Goal: Information Seeking & Learning: Learn about a topic

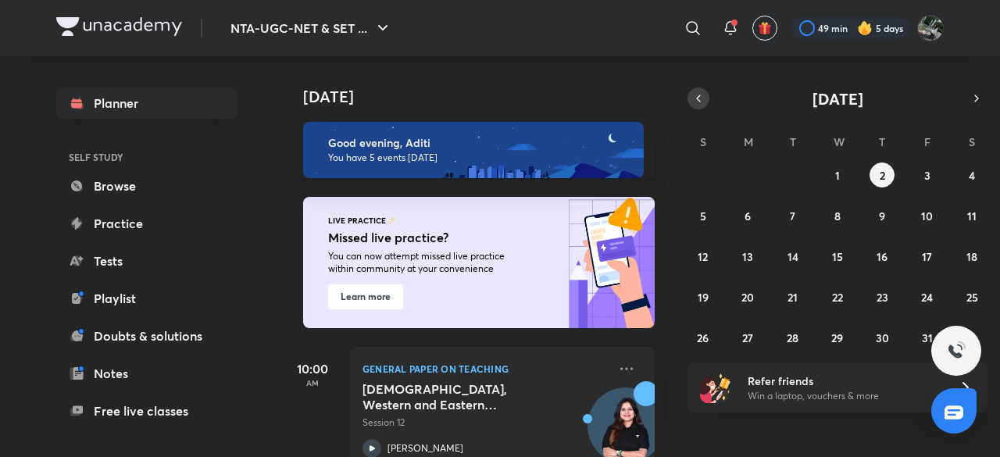
click at [696, 92] on icon "button" at bounding box center [698, 98] width 13 height 14
click at [691, 308] on div "31 1 2 3 4 5 6 7 8 9 10 11 12 13 14 15 16 17 18 19 20 21 22 23 24 25 26 27 28 2…" at bounding box center [838, 257] width 300 height 188
click at [702, 296] on abbr "21" at bounding box center [703, 297] width 10 height 15
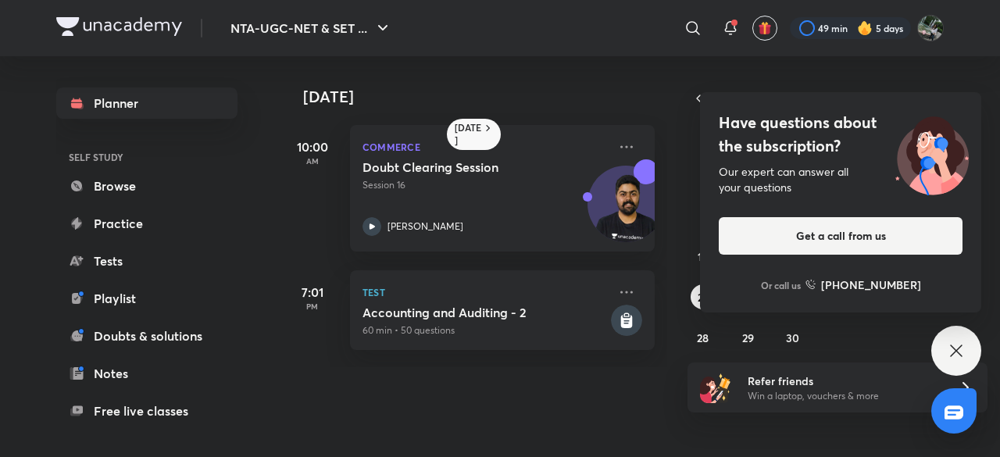
click at [971, 338] on div "Have questions about the subscription? Our expert can answer all your questions…" at bounding box center [957, 351] width 50 height 50
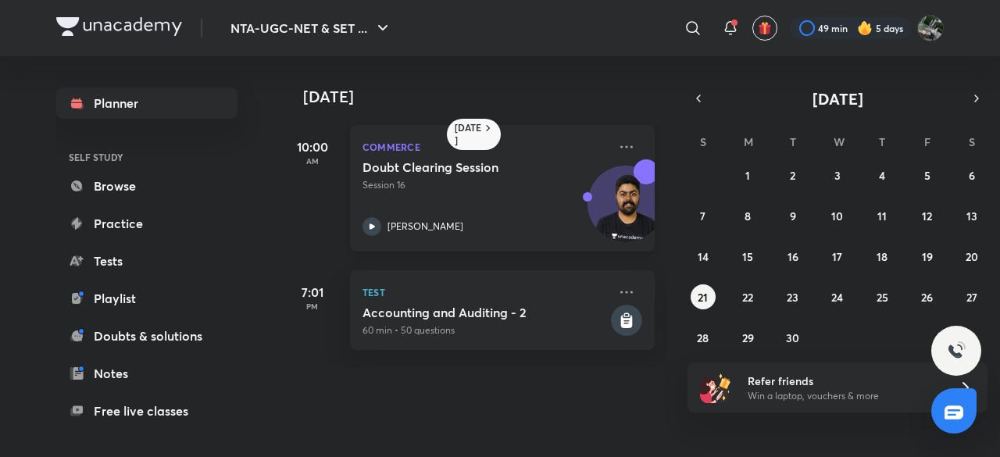
click at [440, 170] on h5 "Doubt Clearing Session" at bounding box center [460, 167] width 195 height 16
